Goal: Information Seeking & Learning: Learn about a topic

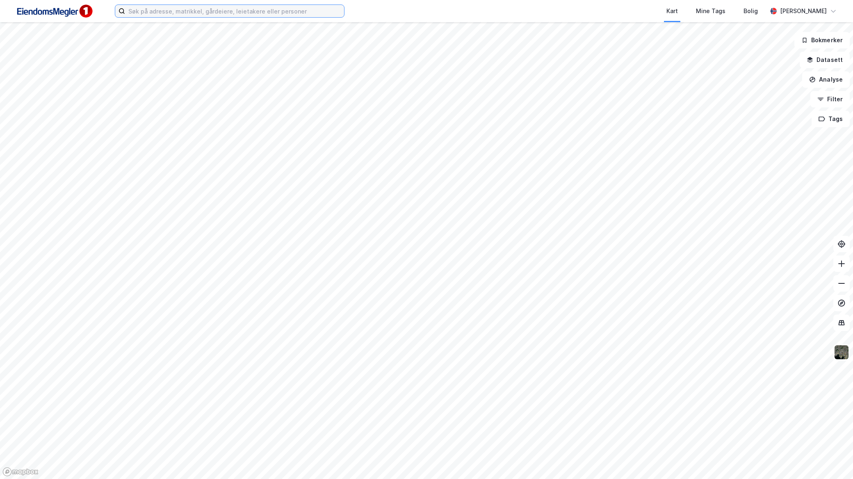
click at [298, 7] on input at bounding box center [234, 11] width 219 height 12
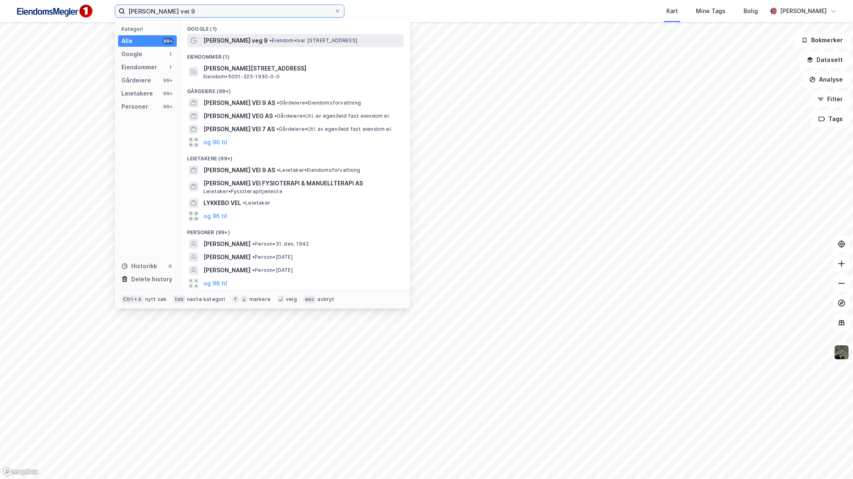
type input "ivar lykkes vei 9"
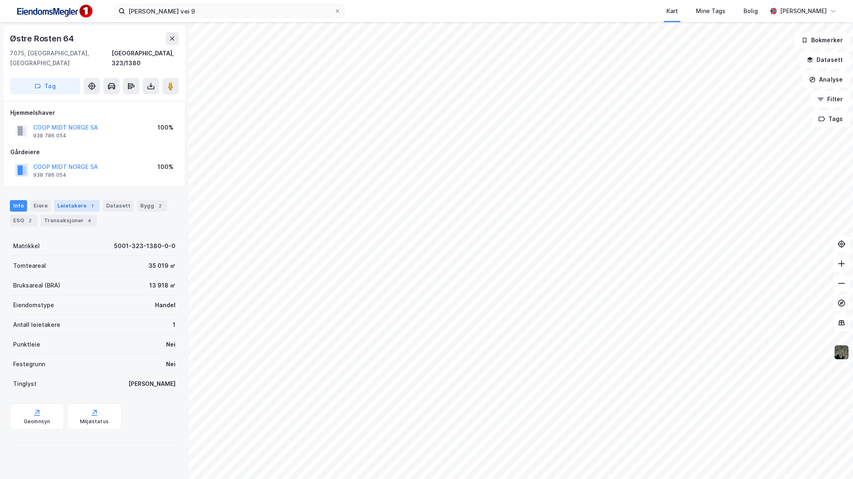
click at [68, 200] on div "Leietakere 1" at bounding box center [77, 205] width 46 height 11
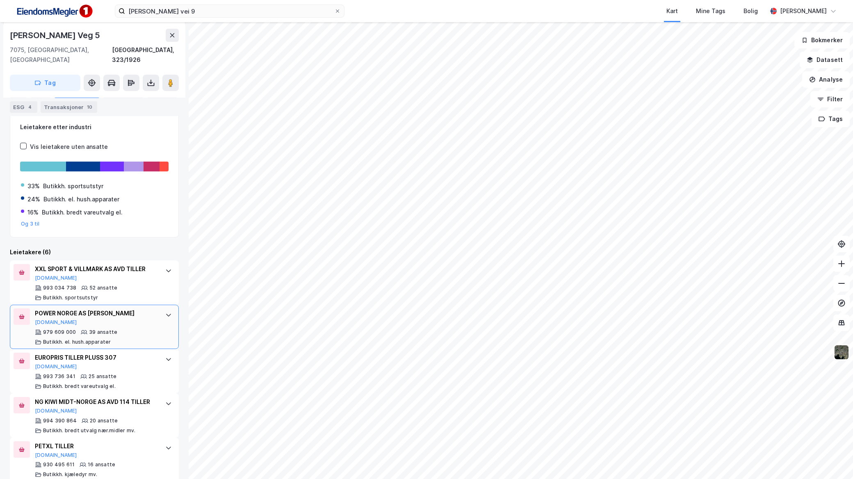
scroll to position [200, 0]
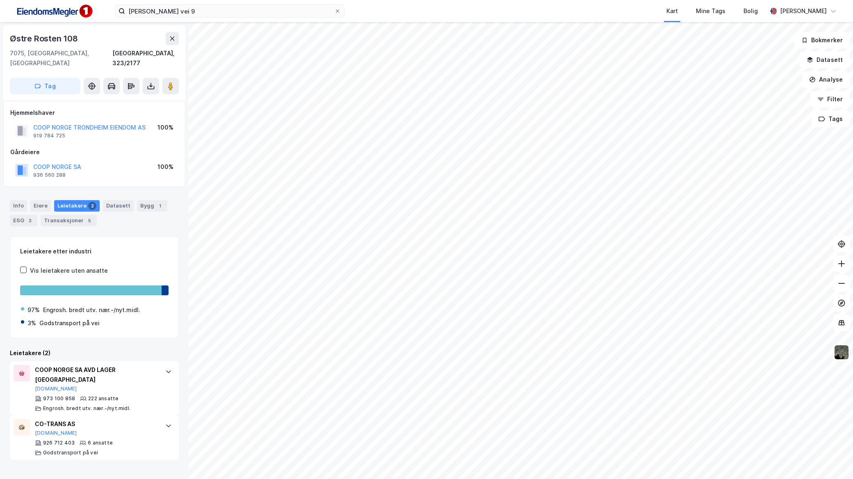
click at [407, 297] on div "Østre Rosten 108 7075, Tiller, Trøndelag Trondheim, 323/2177 Tag Hjemmelshaver …" at bounding box center [426, 250] width 853 height 457
click at [406, 298] on div "Østre Rosten 108 7075, Tiller, Trøndelag Trondheim, 323/2177 Tag Hjemmelshaver …" at bounding box center [426, 250] width 853 height 457
click at [169, 82] on image at bounding box center [170, 86] width 5 height 8
click at [452, 309] on div "Østre Rosten 108 7075, Tiller, Trøndelag Trondheim, 323/2177 Tag Hjemmelshaver …" at bounding box center [426, 250] width 853 height 457
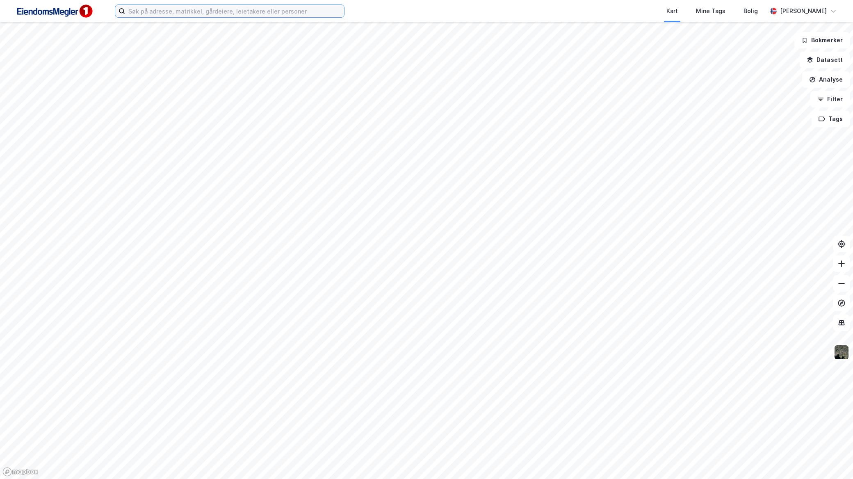
click at [255, 16] on input at bounding box center [234, 11] width 219 height 12
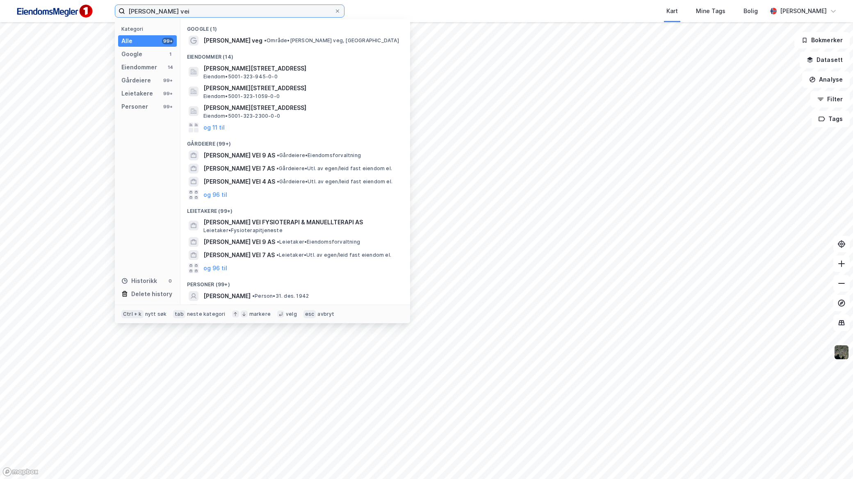
type input "[PERSON_NAME] vei"
